Goal: Check status: Check status

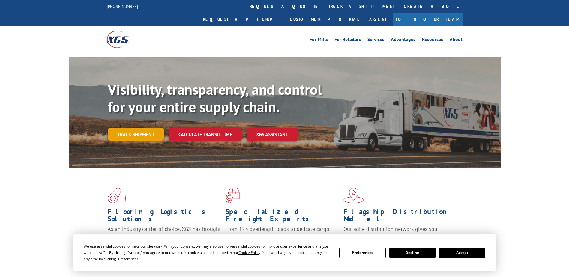
click at [139, 128] on link "Track shipment" at bounding box center [136, 134] width 56 height 13
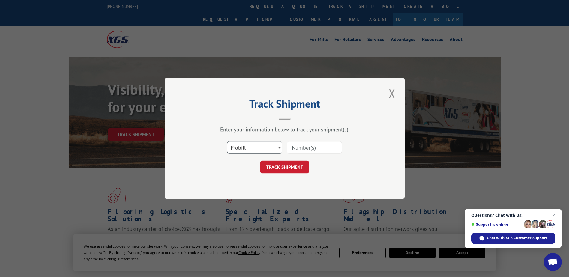
click at [281, 147] on select "Select category... Probill BOL PO" at bounding box center [254, 148] width 55 height 13
click at [296, 148] on input at bounding box center [314, 148] width 55 height 13
paste input "470956988052"
type input "470956988052"
click at [282, 164] on button "TRACK SHIPMENT" at bounding box center [284, 167] width 49 height 13
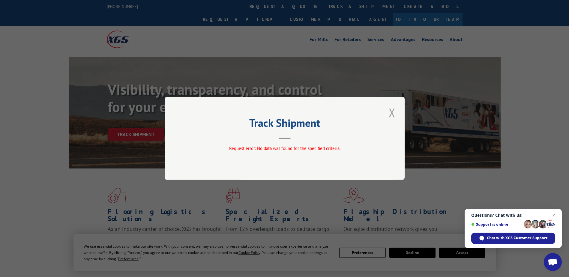
click at [394, 115] on button "Close modal" at bounding box center [392, 112] width 10 height 16
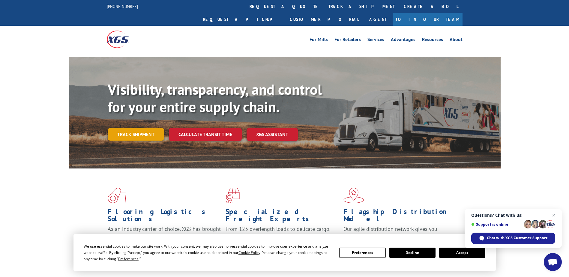
click at [150, 128] on link "Track shipment" at bounding box center [136, 134] width 56 height 13
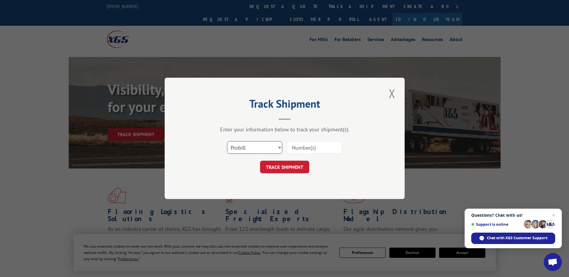
click at [247, 149] on select "Select category... Probill BOL PO" at bounding box center [254, 148] width 55 height 13
click at [227, 142] on select "Select category... Probill BOL PO" at bounding box center [254, 148] width 55 height 13
click at [246, 149] on select "Select category... Probill BOL PO" at bounding box center [254, 148] width 55 height 13
select select "bol"
click at [227, 142] on select "Select category... Probill BOL PO" at bounding box center [254, 148] width 55 height 13
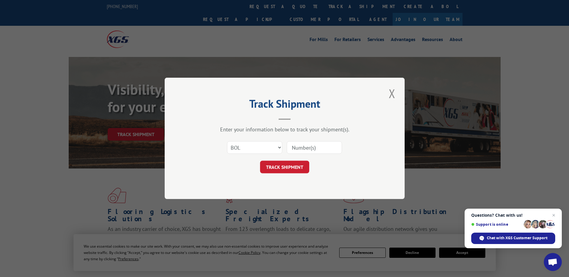
click at [305, 151] on input at bounding box center [314, 148] width 55 height 13
paste input "470956988052"
type input "470956988052"
click at [297, 167] on button "TRACK SHIPMENT" at bounding box center [284, 167] width 49 height 13
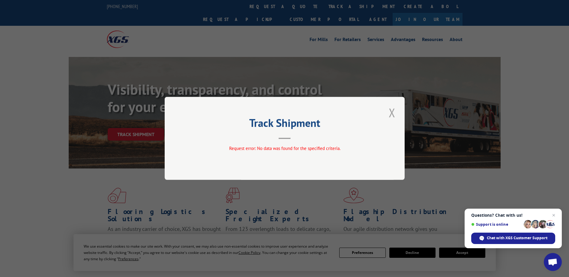
click at [393, 113] on button "Close modal" at bounding box center [392, 112] width 10 height 16
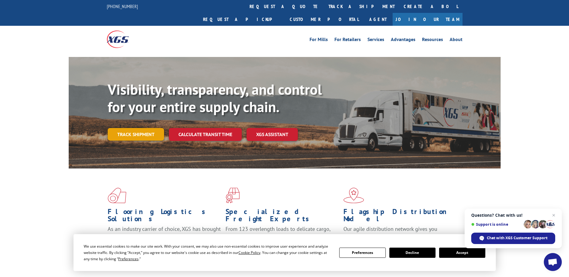
click at [156, 128] on link "Track shipment" at bounding box center [136, 134] width 56 height 13
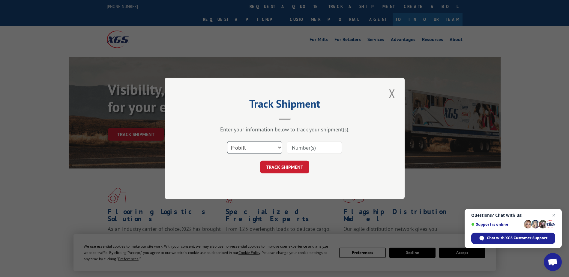
click at [254, 148] on select "Select category... Probill BOL PO" at bounding box center [254, 148] width 55 height 13
select select "po"
click at [227, 142] on select "Select category... Probill BOL PO" at bounding box center [254, 148] width 55 height 13
click at [292, 152] on input at bounding box center [314, 148] width 55 height 13
paste input "470956988052"
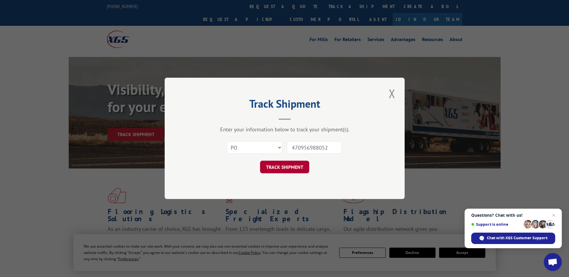
type input "470956988052"
click at [289, 166] on button "TRACK SHIPMENT" at bounding box center [284, 167] width 49 height 13
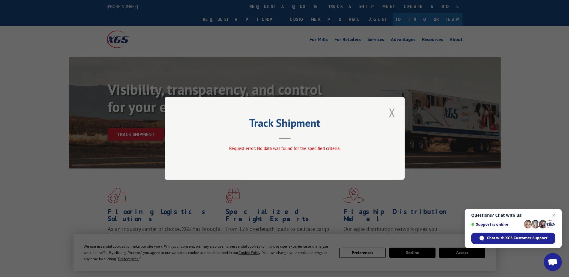
click at [391, 109] on button "Close modal" at bounding box center [392, 112] width 10 height 16
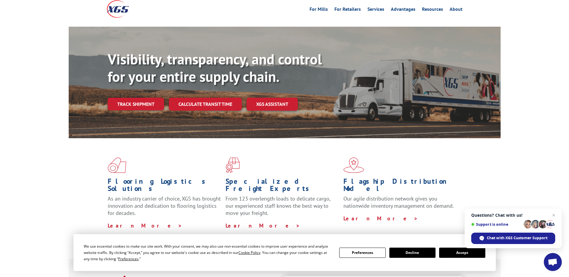
scroll to position [30, 0]
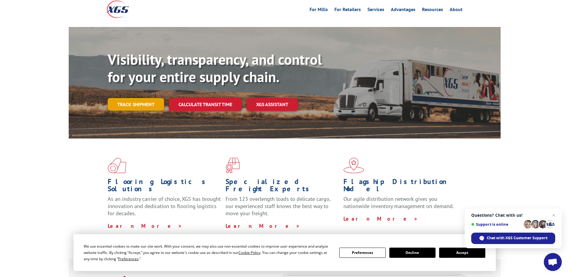
click at [130, 98] on link "Track shipment" at bounding box center [136, 104] width 56 height 13
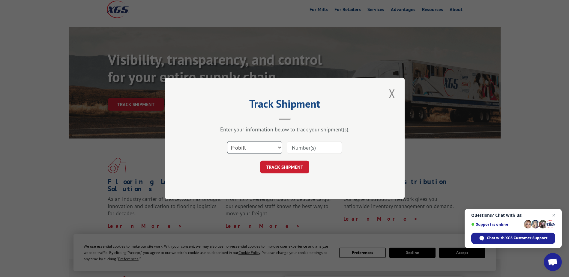
drag, startPoint x: 247, startPoint y: 150, endPoint x: 251, endPoint y: 150, distance: 4.5
click at [247, 150] on select "Select category... Probill BOL PO" at bounding box center [254, 148] width 55 height 13
select select "po"
click at [227, 142] on select "Select category... Probill BOL PO" at bounding box center [254, 148] width 55 height 13
click at [316, 149] on input at bounding box center [314, 148] width 55 height 13
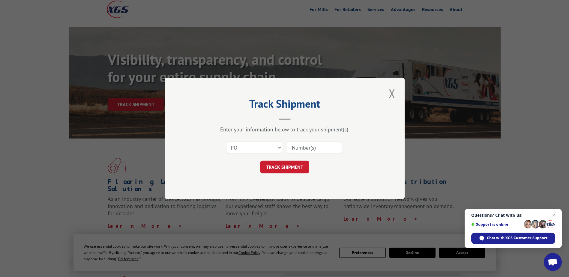
paste input "101341043"
type input "101341043"
click at [282, 163] on button "TRACK SHIPMENT" at bounding box center [284, 167] width 49 height 13
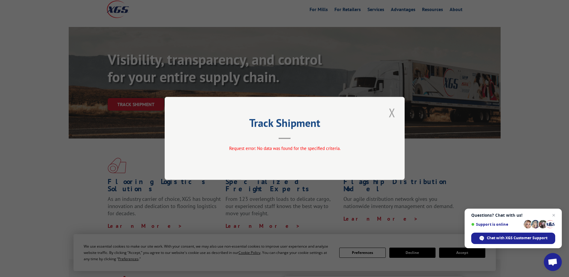
click at [396, 108] on button "Close modal" at bounding box center [392, 112] width 10 height 16
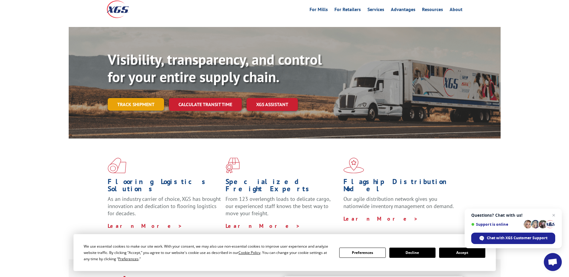
click at [151, 98] on link "Track shipment" at bounding box center [136, 104] width 56 height 13
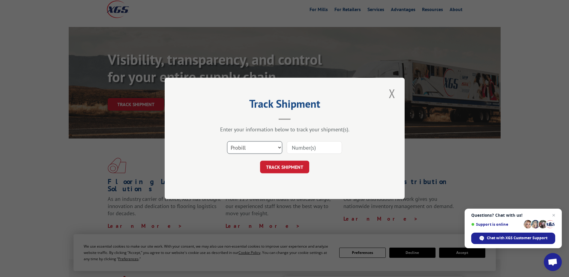
click at [271, 146] on select "Select category... Probill BOL PO" at bounding box center [254, 148] width 55 height 13
click at [308, 145] on input at bounding box center [314, 148] width 55 height 13
type input "470956988052"
click at [300, 173] on button "TRACK SHIPMENT" at bounding box center [284, 167] width 49 height 13
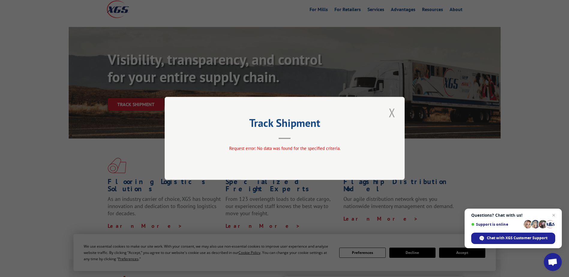
click at [393, 111] on button "Close modal" at bounding box center [392, 112] width 10 height 16
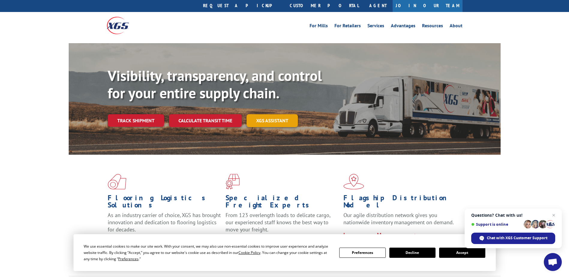
scroll to position [0, 0]
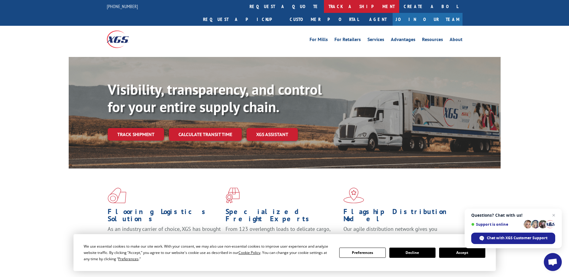
click at [324, 9] on link "track a shipment" at bounding box center [361, 6] width 75 height 13
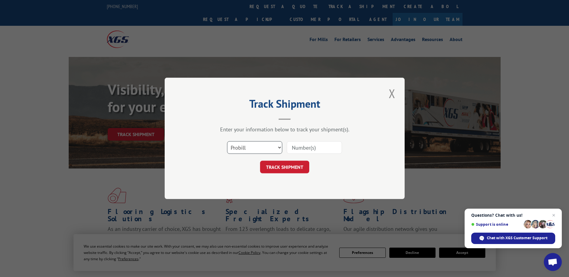
click at [271, 145] on select "Select category... Probill BOL PO" at bounding box center [254, 148] width 55 height 13
select select "bol"
click at [227, 142] on select "Select category... Probill BOL PO" at bounding box center [254, 148] width 55 height 13
click at [311, 145] on input at bounding box center [314, 148] width 55 height 13
paste input "92830695"
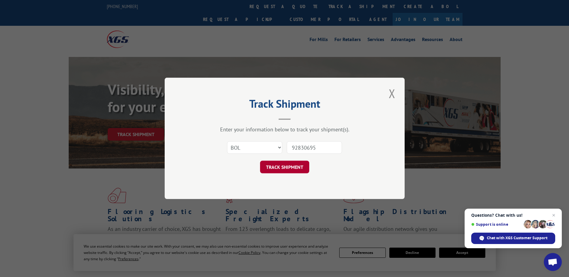
type input "92830695"
click at [292, 163] on button "TRACK SHIPMENT" at bounding box center [284, 167] width 49 height 13
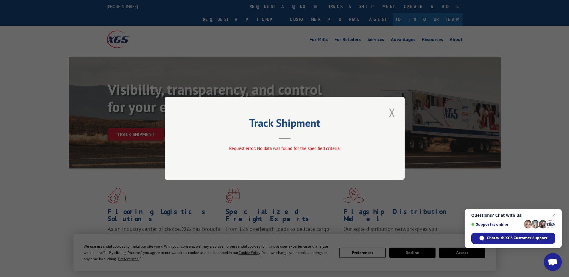
click at [395, 112] on button "Close modal" at bounding box center [392, 112] width 10 height 16
